Goal: Transaction & Acquisition: Purchase product/service

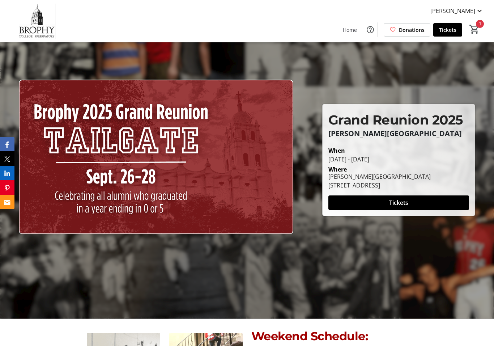
scroll to position [26, 0]
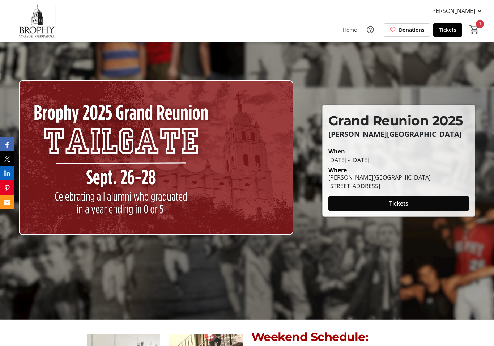
click at [406, 203] on span "Tickets" at bounding box center [398, 203] width 19 height 9
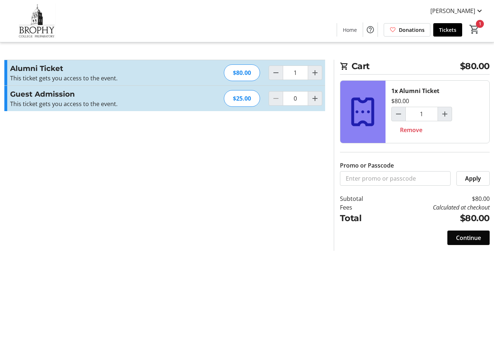
click at [468, 240] on span "Continue" at bounding box center [468, 237] width 25 height 9
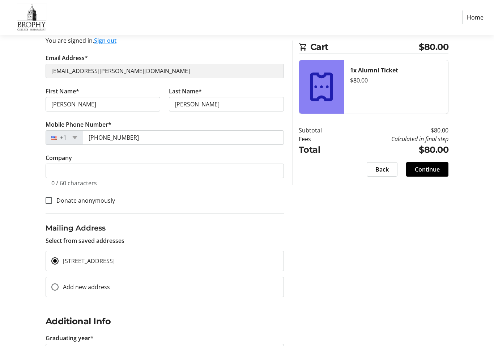
scroll to position [92, 0]
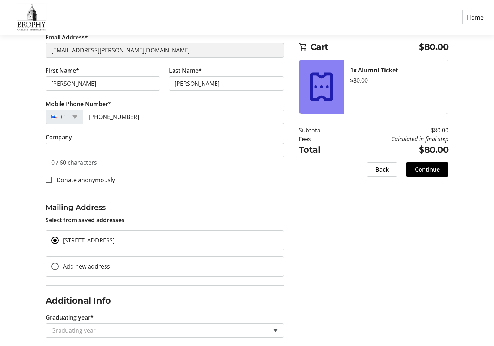
click at [273, 331] on span at bounding box center [275, 329] width 5 height 3
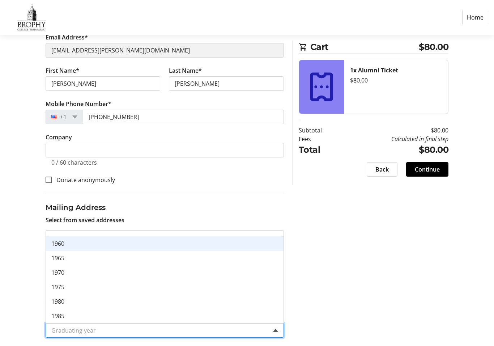
scroll to position [101, 0]
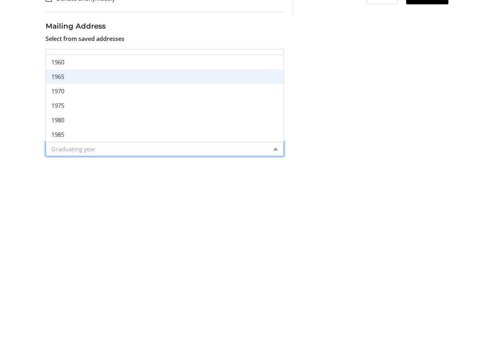
click at [61, 245] on span "1965" at bounding box center [57, 249] width 13 height 8
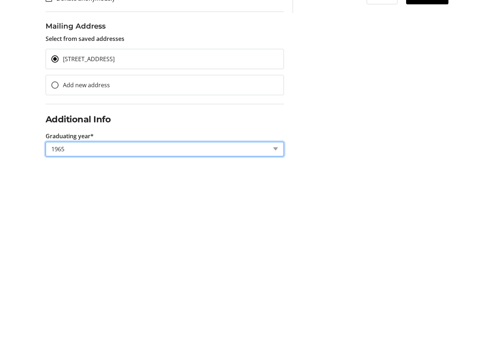
scroll to position [92, 0]
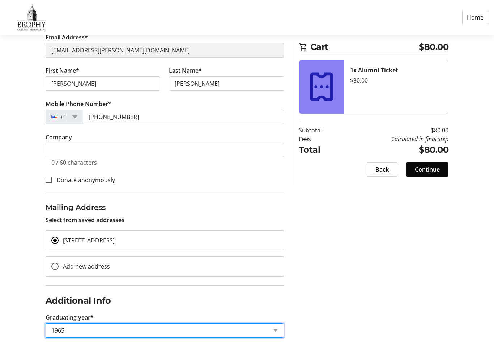
click at [432, 169] on span "Continue" at bounding box center [427, 169] width 25 height 9
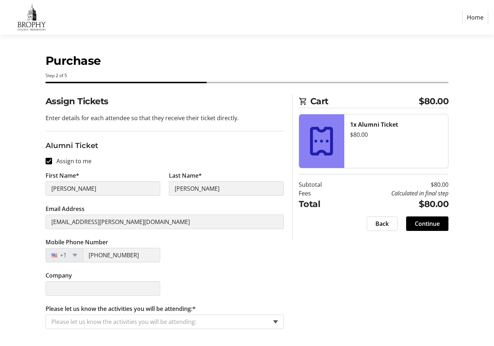
click at [276, 323] on div "Please let us know the activities you will be attending:" at bounding box center [165, 321] width 238 height 14
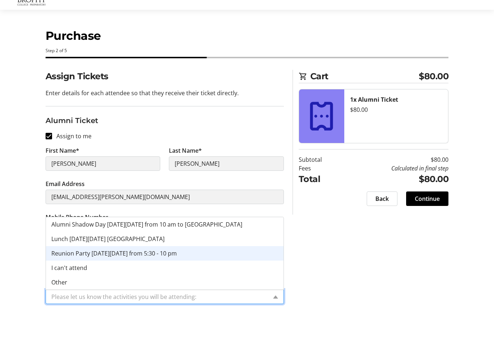
click at [153, 274] on span "Reunion Party [DATE][DATE] from 5:30 - 10 pm" at bounding box center [113, 278] width 125 height 8
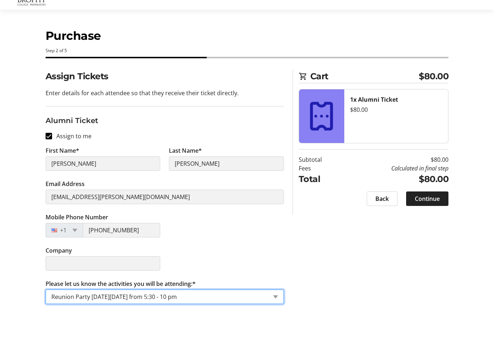
click at [428, 219] on span "Continue" at bounding box center [427, 223] width 25 height 9
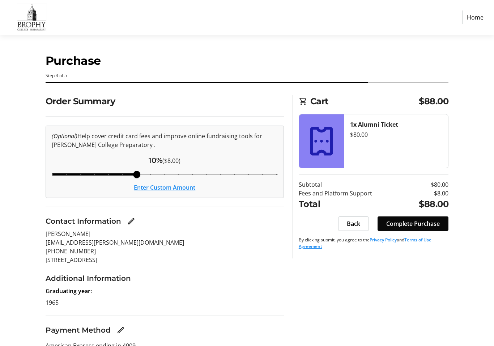
click at [429, 222] on span "Complete Purchase" at bounding box center [413, 223] width 54 height 9
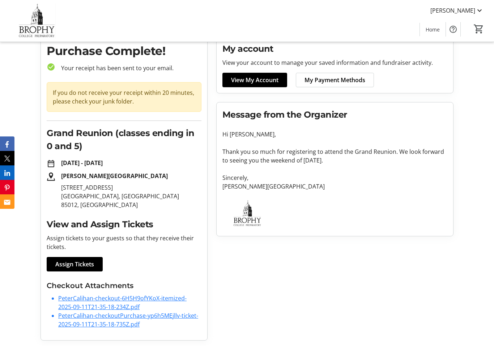
scroll to position [30, 0]
